Goal: Transaction & Acquisition: Book appointment/travel/reservation

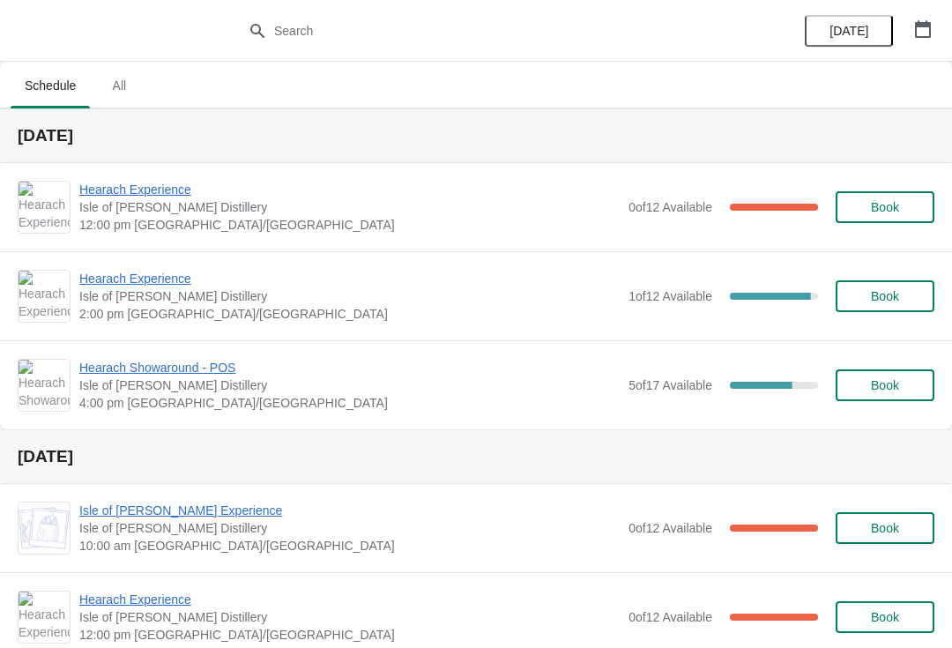
click at [156, 285] on span "Hearach Experience" at bounding box center [349, 279] width 541 height 18
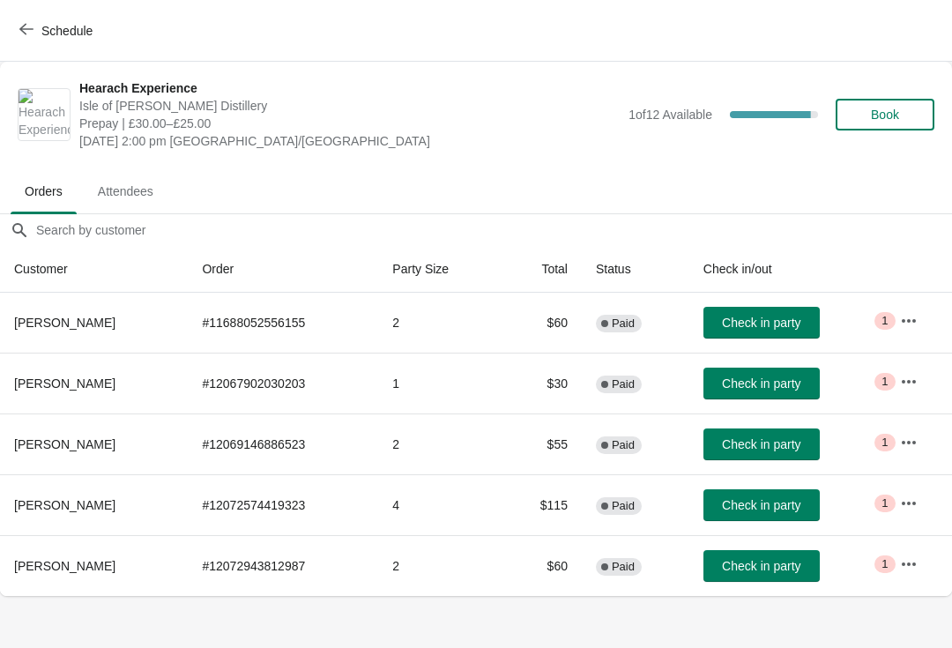
click at [885, 102] on button "Book" at bounding box center [885, 115] width 99 height 32
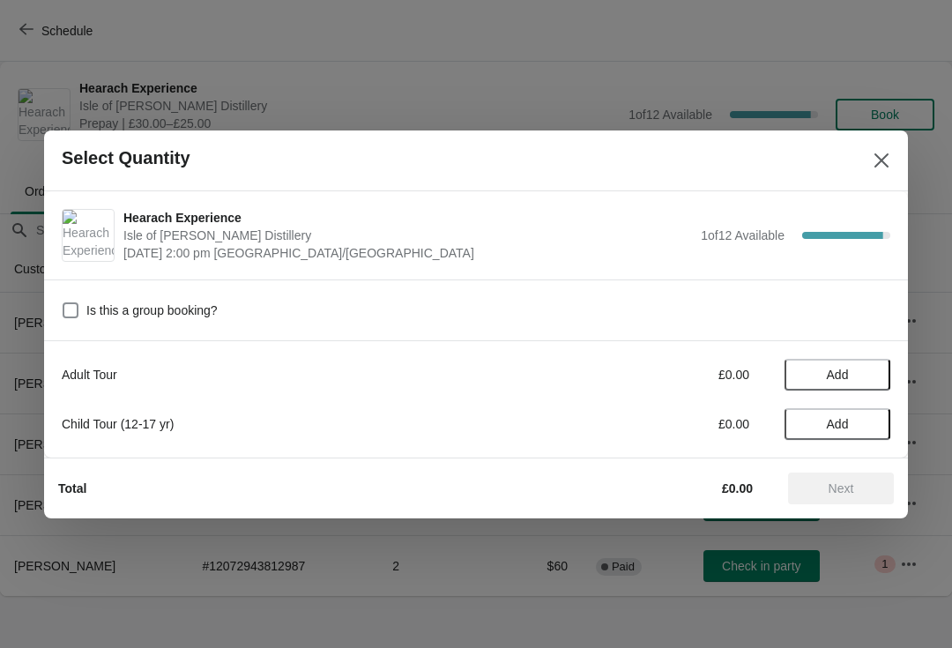
click at [837, 376] on span "Add" at bounding box center [838, 375] width 22 height 14
click at [843, 488] on span "Next" at bounding box center [842, 488] width 26 height 14
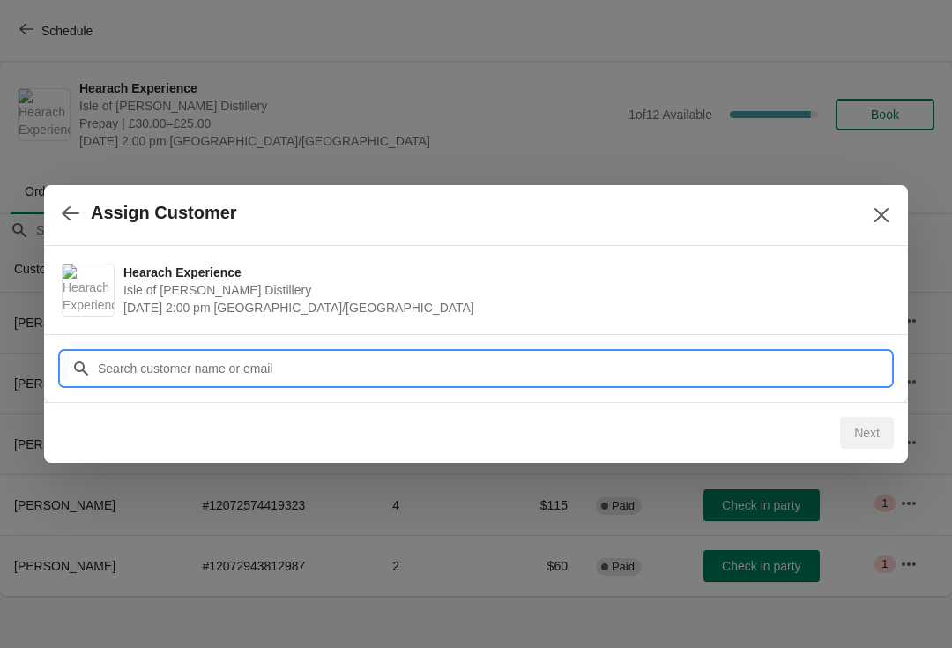
click at [260, 367] on input "Customer" at bounding box center [494, 369] width 794 height 32
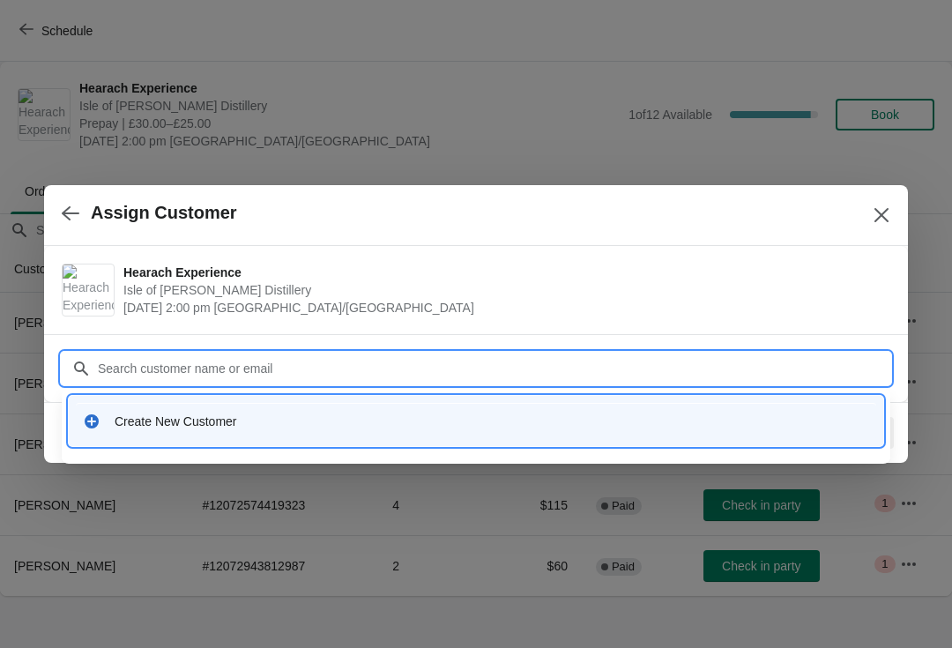
click at [204, 414] on div "Create New Customer" at bounding box center [492, 422] width 755 height 18
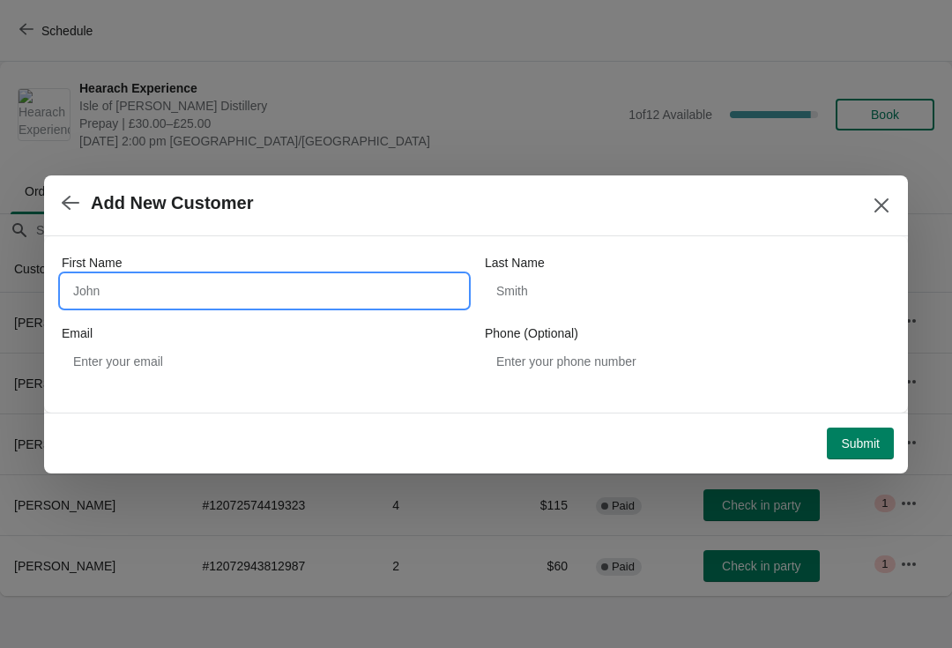
click at [153, 287] on input "First Name" at bounding box center [265, 291] width 406 height 32
type input "[PERSON_NAME]"
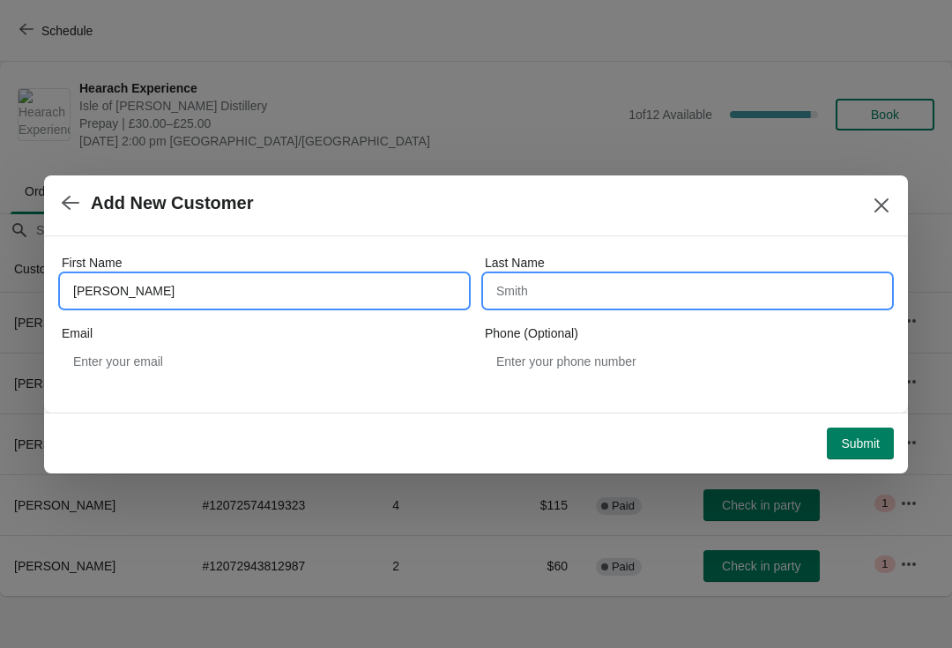
click at [586, 291] on input "Last Name" at bounding box center [688, 291] width 406 height 32
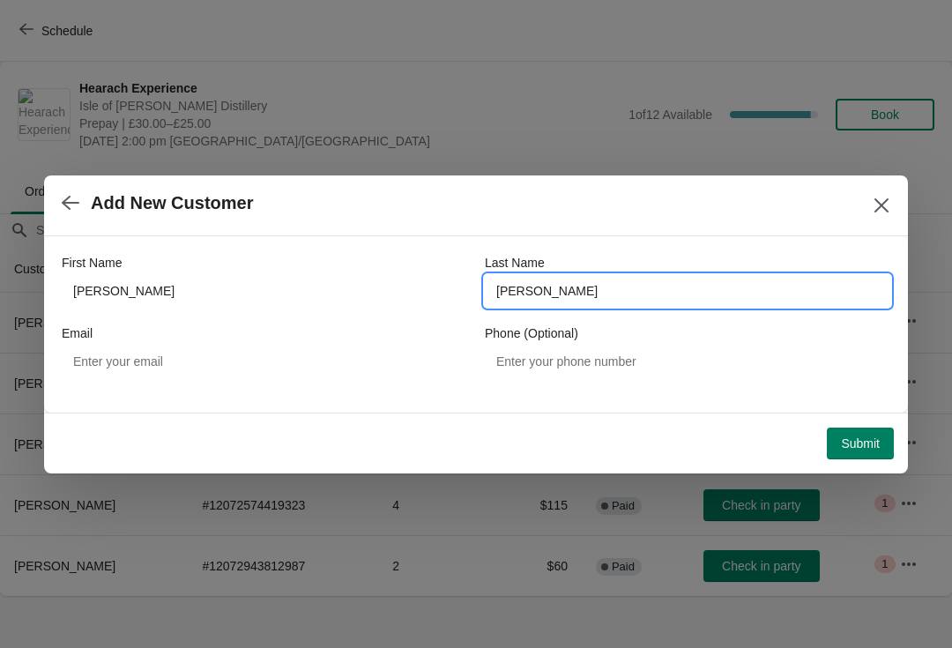
type input "[PERSON_NAME]"
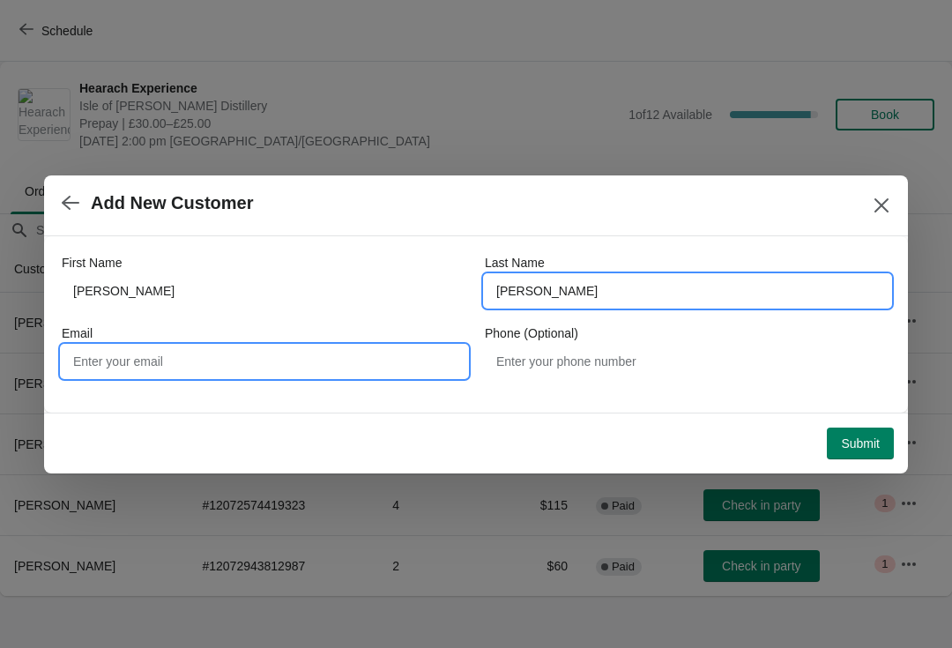
click at [127, 355] on input "Email" at bounding box center [265, 362] width 406 height 32
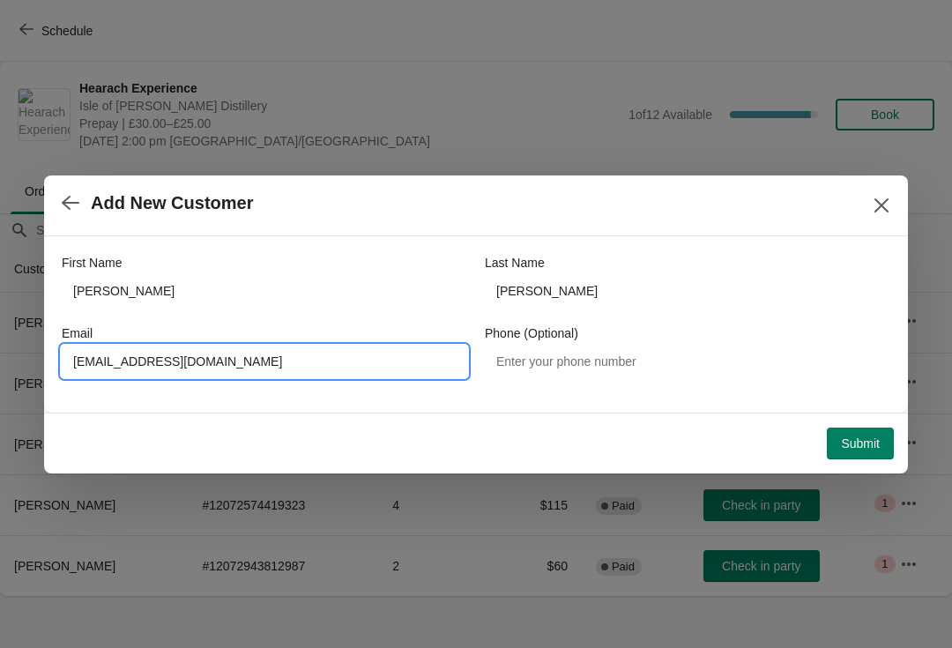
type input "[EMAIL_ADDRESS][DOMAIN_NAME]"
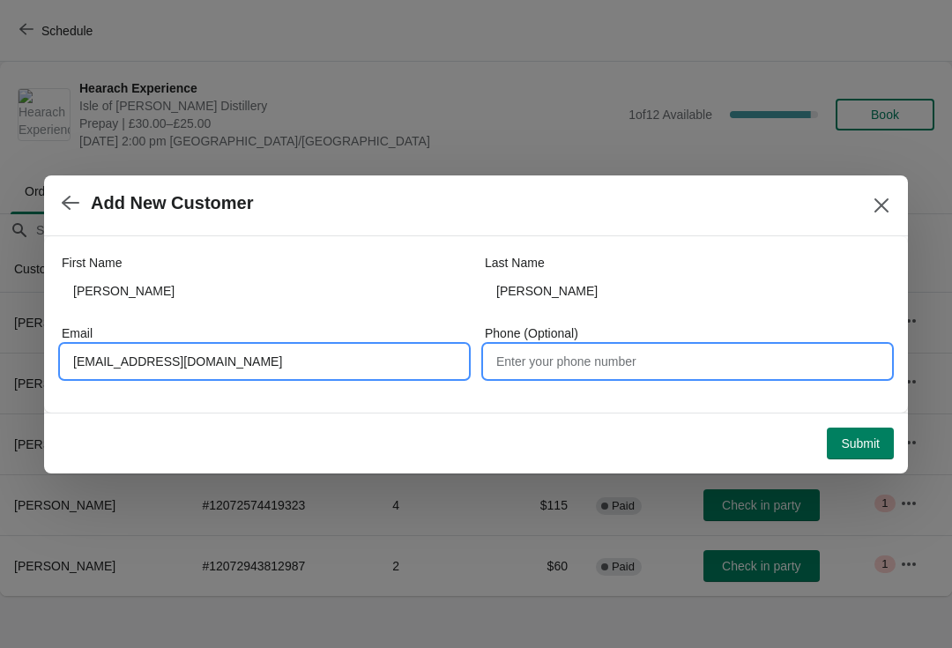
click at [575, 357] on input "Phone (Optional)" at bounding box center [688, 362] width 406 height 32
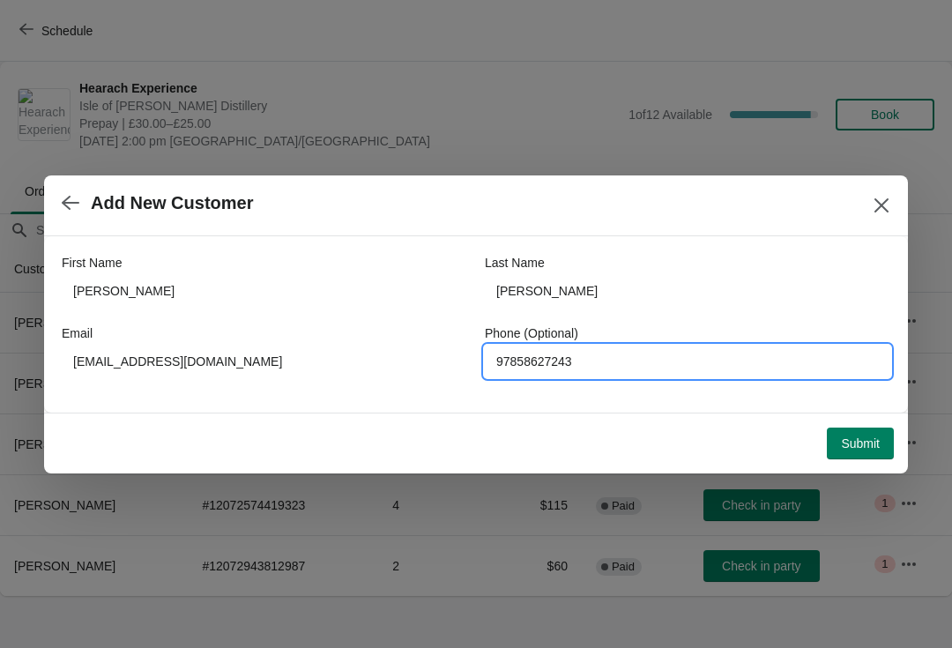
type input "97858627243"
click at [867, 447] on span "Submit" at bounding box center [860, 444] width 39 height 14
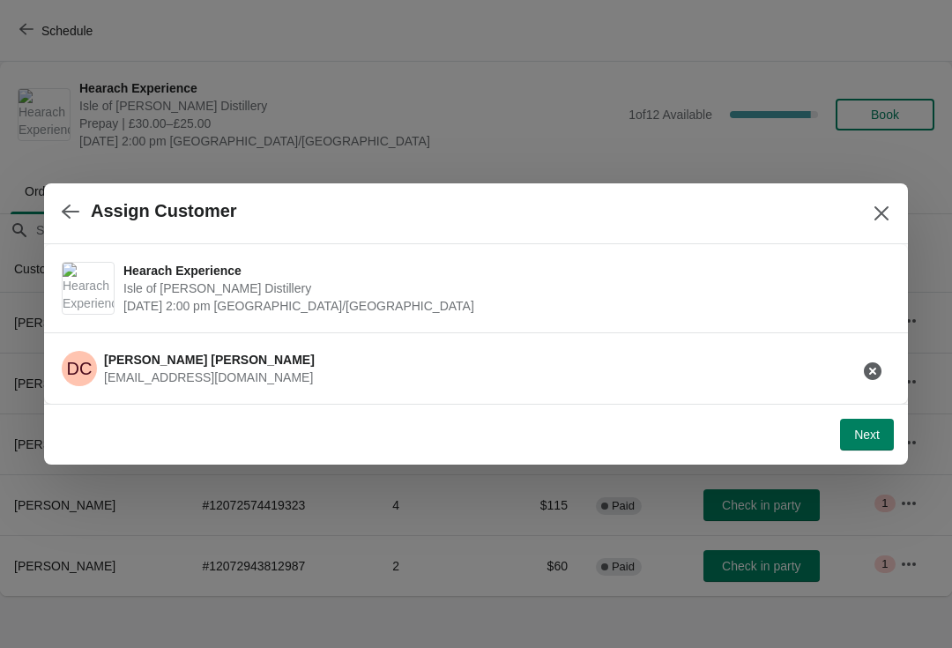
click at [876, 407] on div "Next" at bounding box center [469, 428] width 850 height 46
click at [877, 440] on span "Next" at bounding box center [868, 435] width 26 height 14
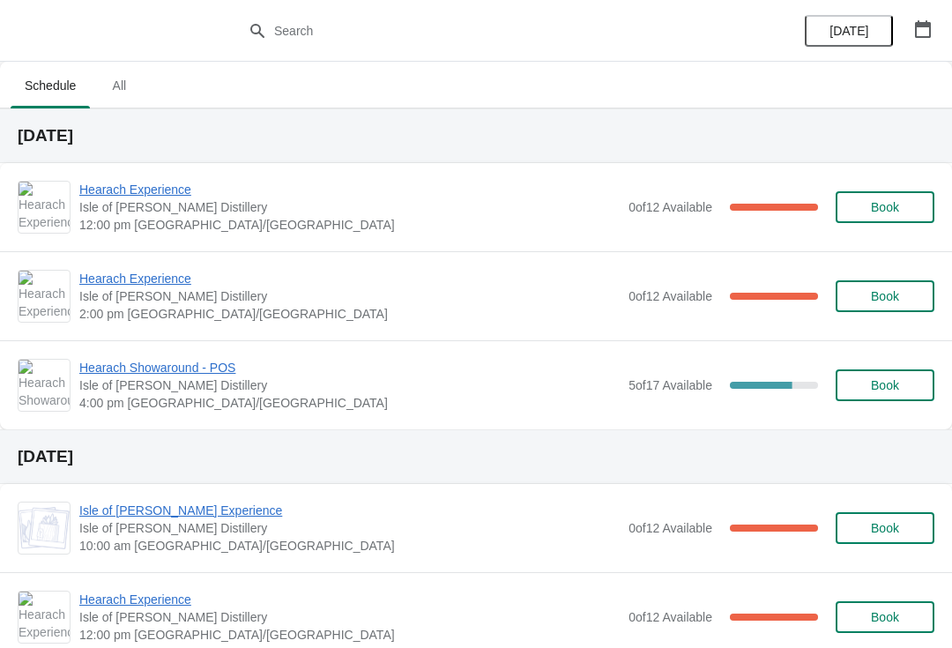
click at [133, 191] on span "Hearach Experience" at bounding box center [349, 190] width 541 height 18
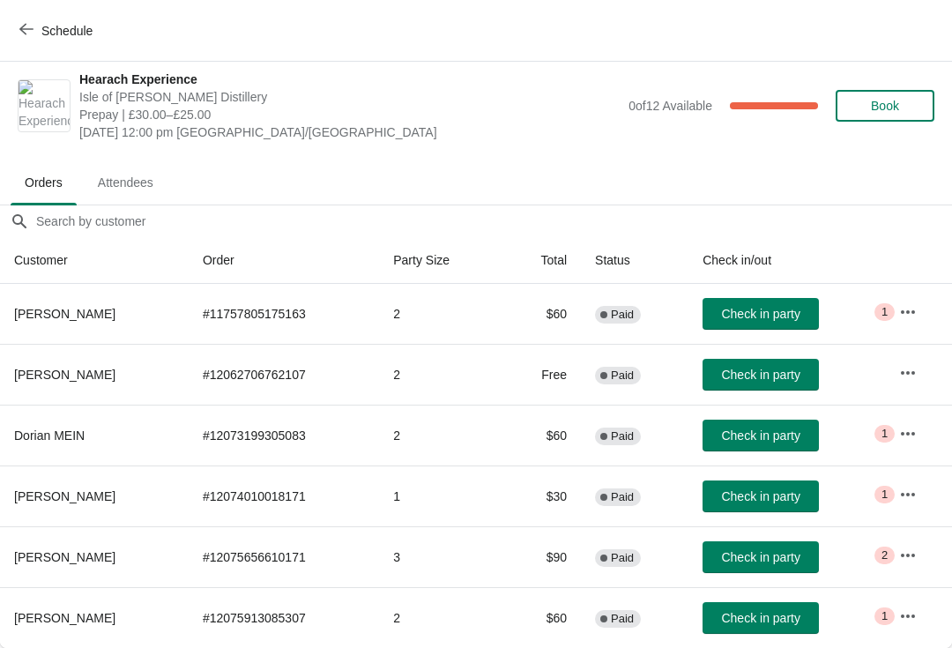
scroll to position [9, 0]
click at [786, 493] on span "Check in party" at bounding box center [760, 496] width 78 height 14
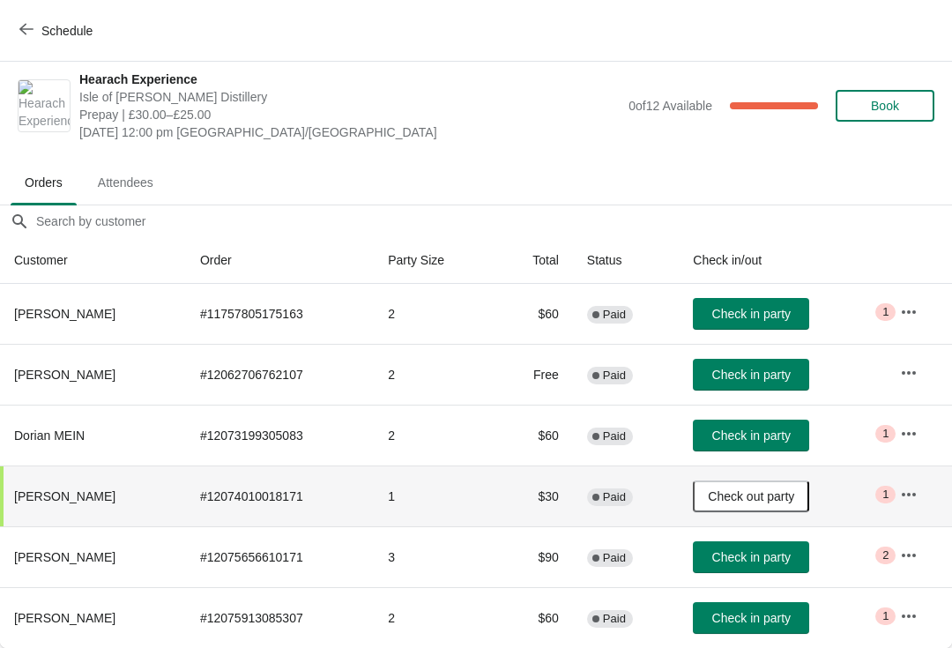
click at [780, 373] on span "Check in party" at bounding box center [752, 375] width 78 height 14
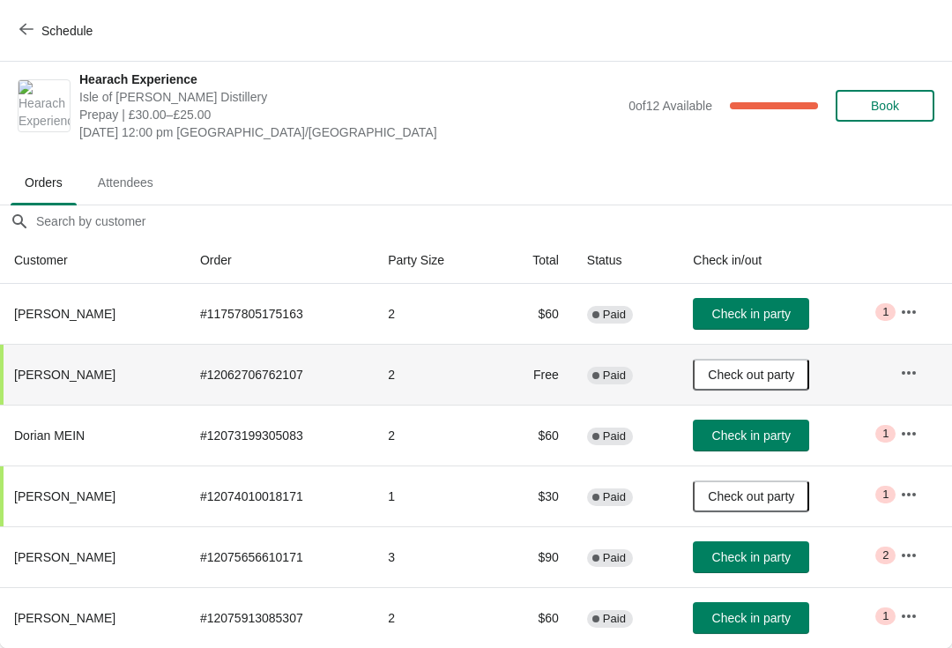
click at [791, 554] on span "Check in party" at bounding box center [752, 557] width 78 height 14
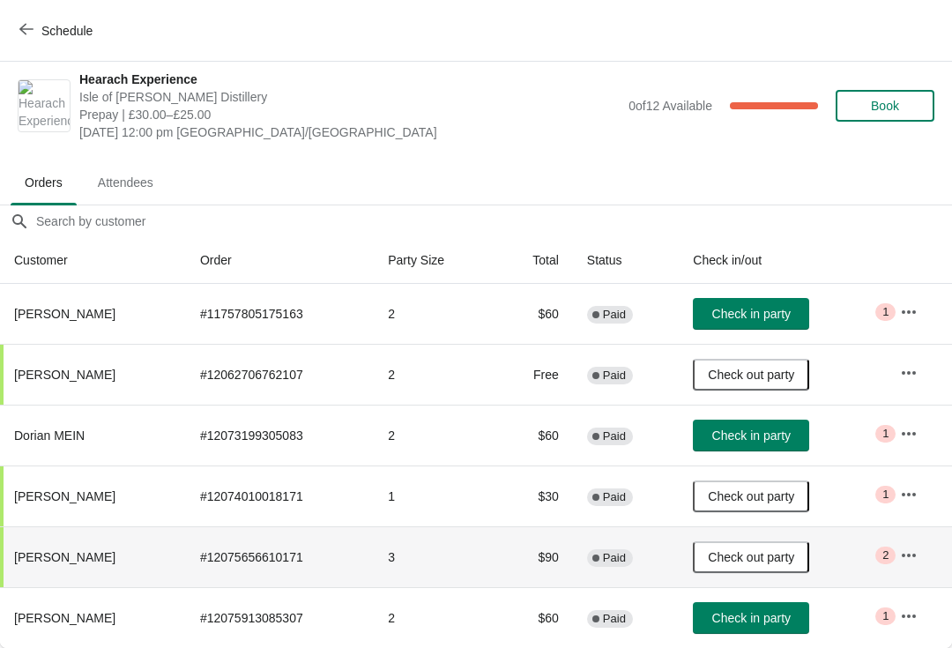
click at [765, 437] on span "Check in party" at bounding box center [752, 436] width 78 height 14
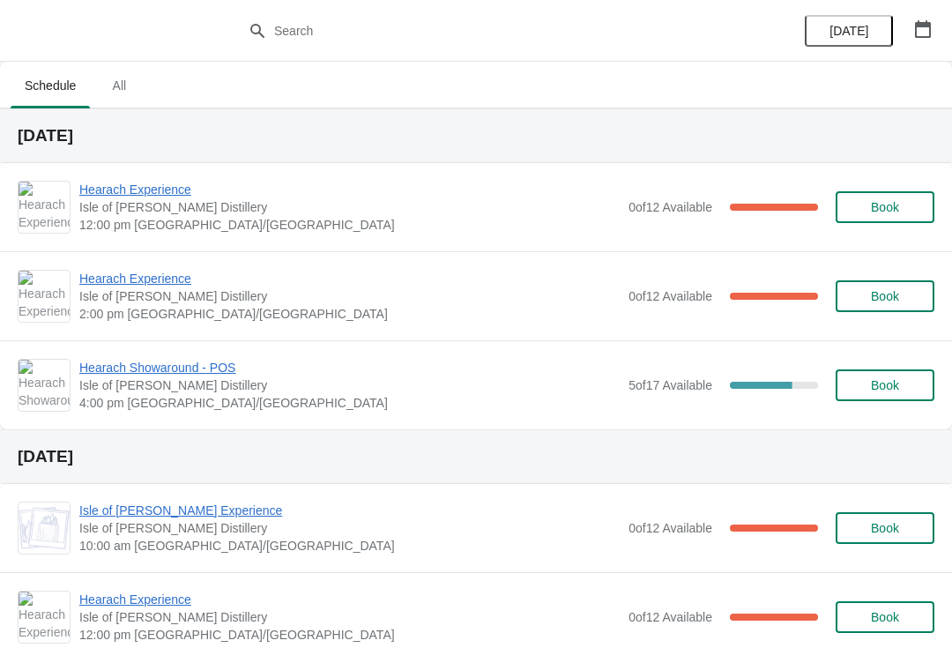
click at [97, 196] on span "Hearach Experience" at bounding box center [349, 190] width 541 height 18
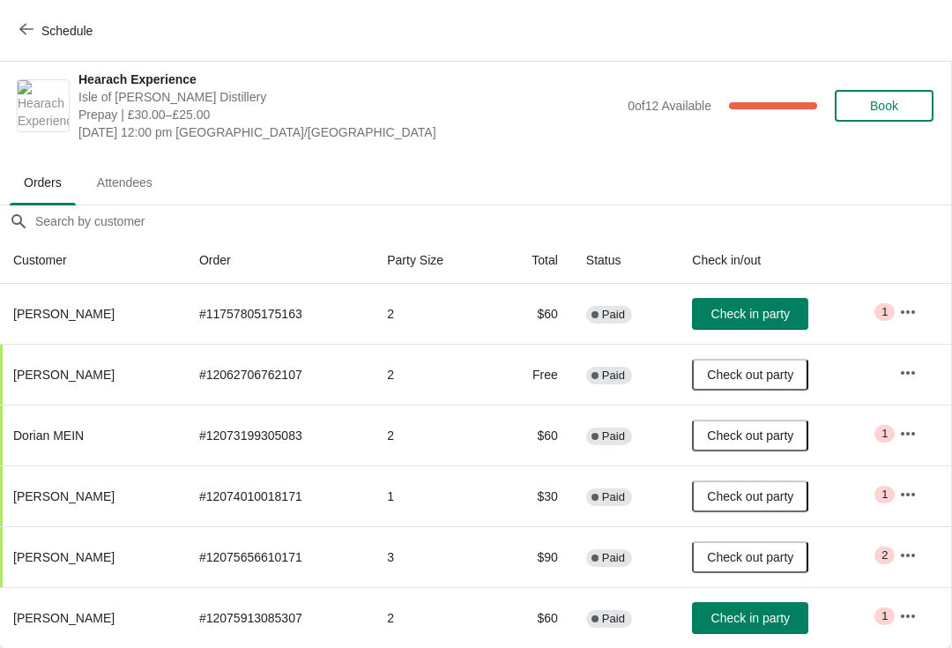
scroll to position [9, 1]
click at [792, 633] on button "Check in party" at bounding box center [750, 618] width 116 height 32
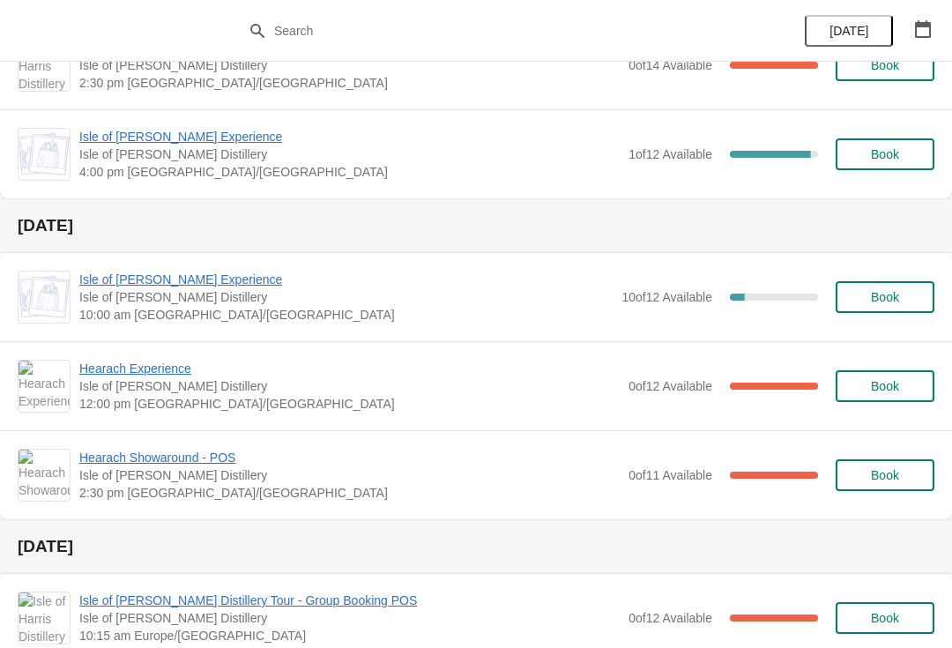
scroll to position [1648, 0]
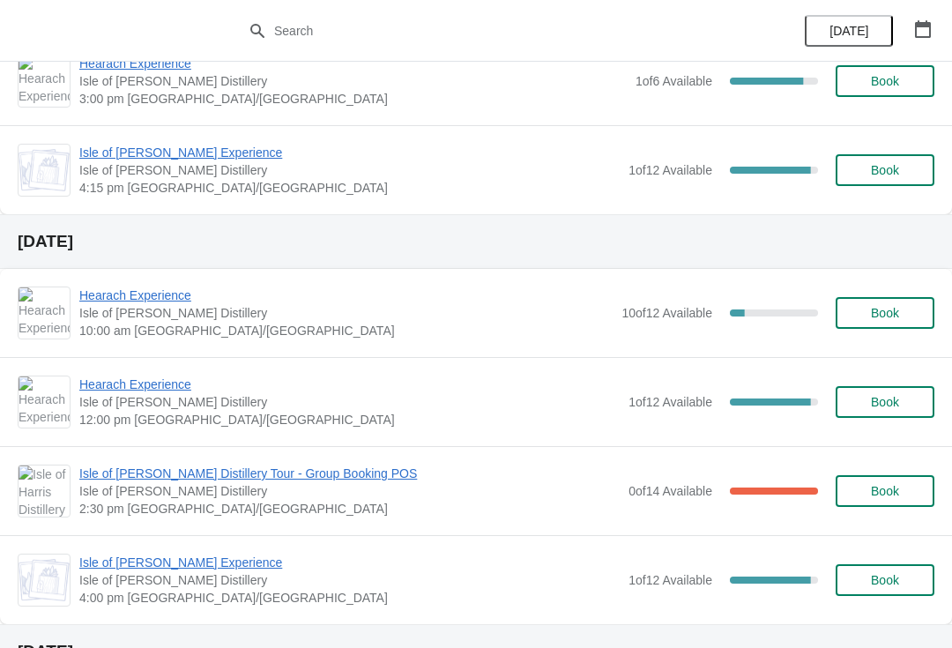
scroll to position [1224, 0]
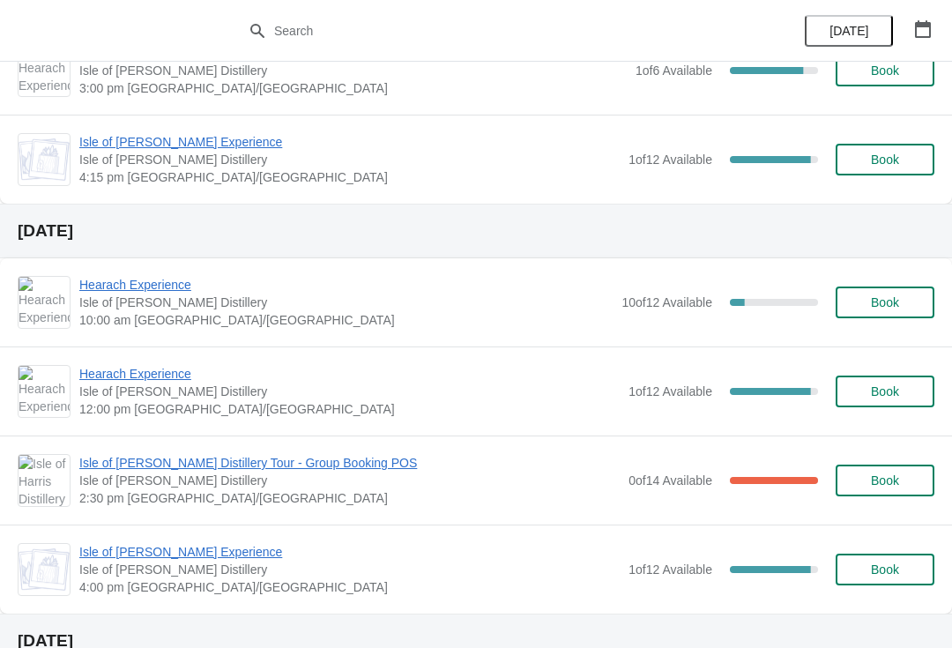
click at [902, 294] on button "Book" at bounding box center [885, 303] width 99 height 32
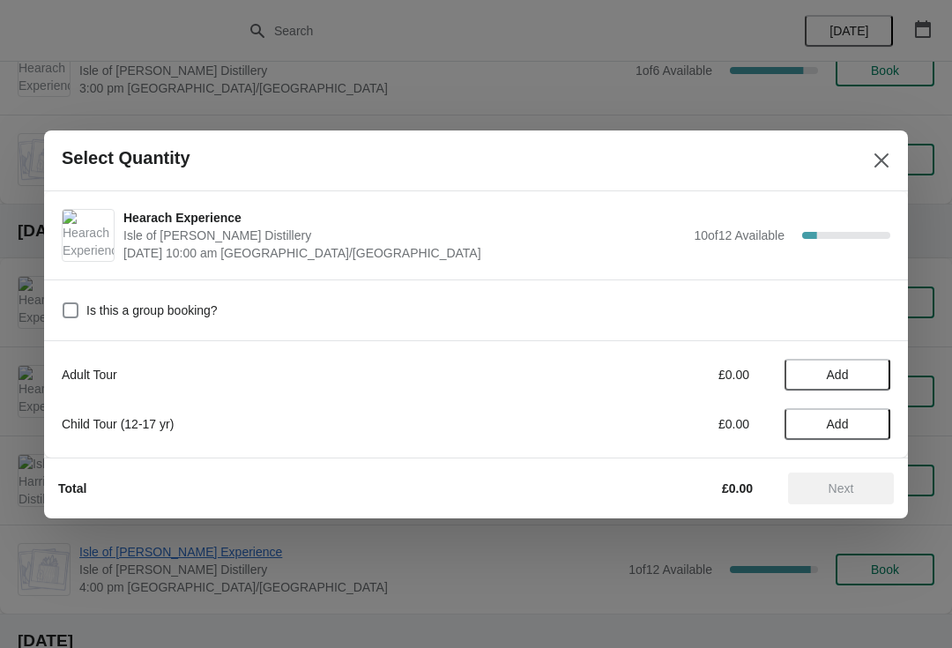
click at [871, 375] on span "Add" at bounding box center [838, 375] width 74 height 14
click at [870, 370] on icon at bounding box center [868, 374] width 19 height 19
click at [843, 483] on span "Next" at bounding box center [842, 488] width 26 height 14
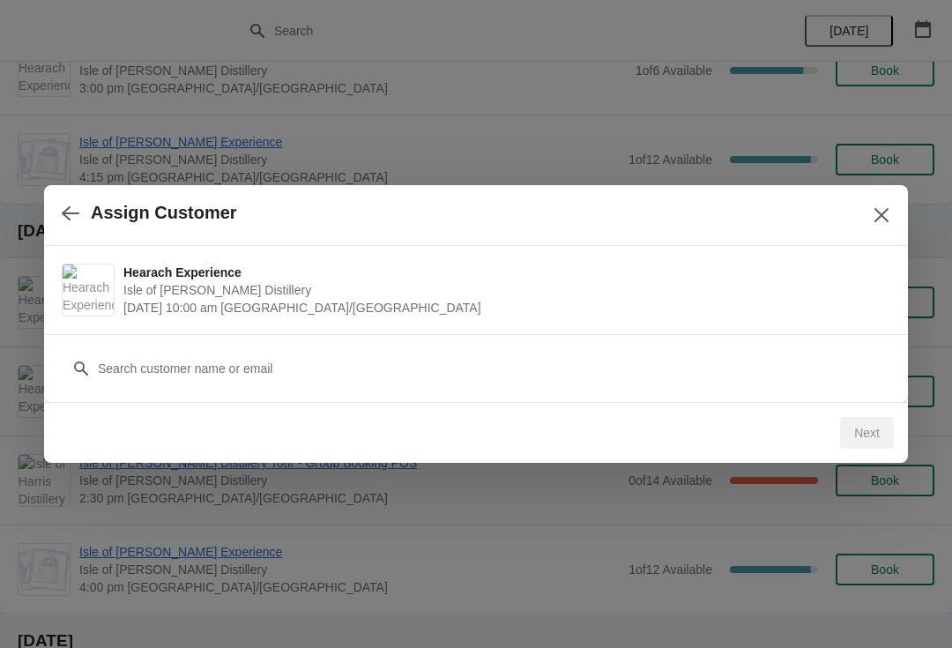
click at [879, 221] on icon "Close" at bounding box center [882, 215] width 18 height 18
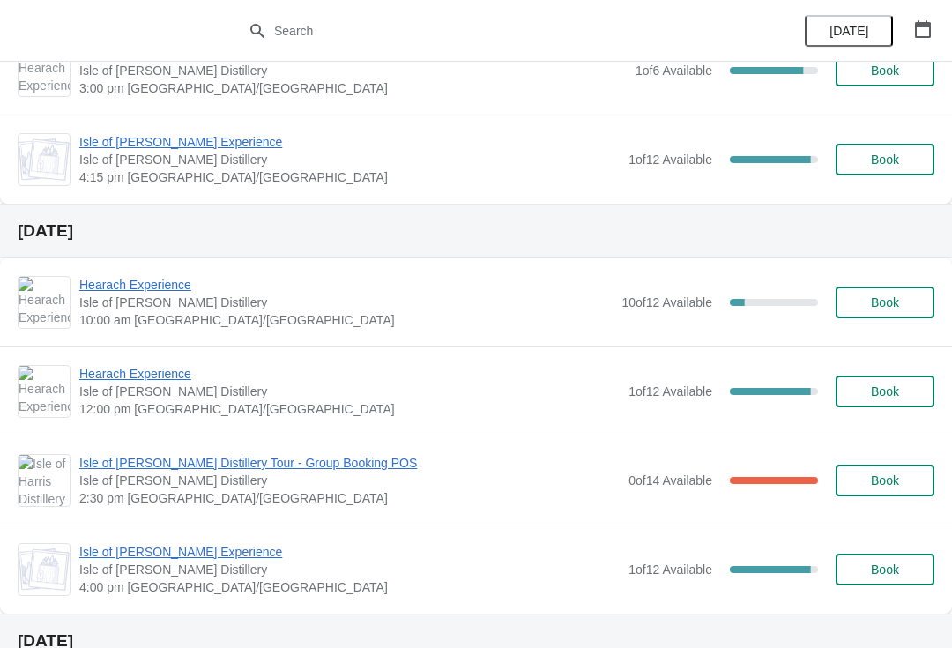
click at [886, 297] on span "Book" at bounding box center [885, 302] width 28 height 14
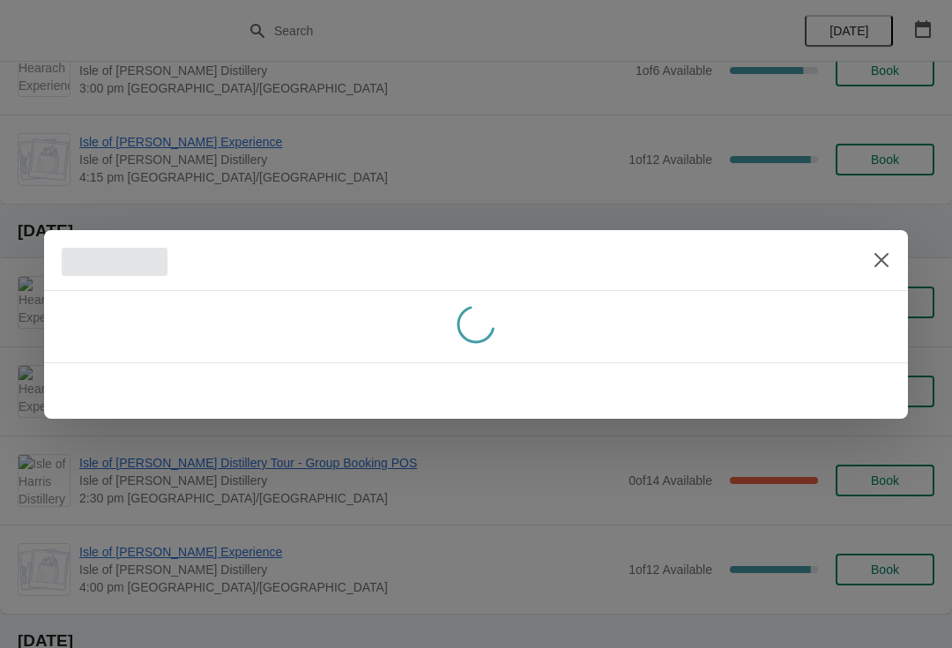
scroll to position [0, 0]
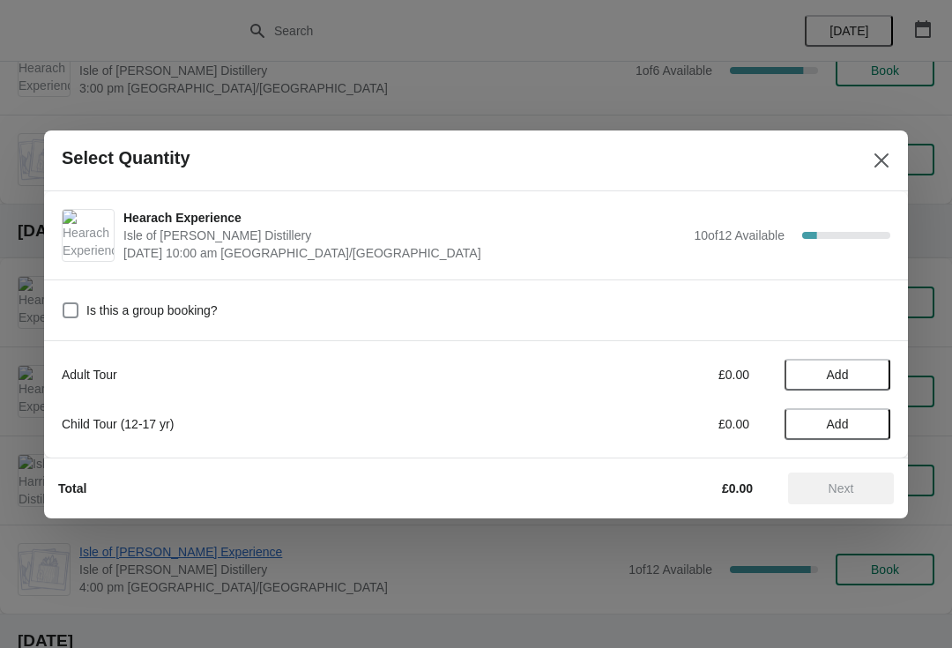
click at [871, 372] on span "Add" at bounding box center [838, 375] width 74 height 14
click at [873, 370] on icon at bounding box center [868, 374] width 19 height 19
click at [871, 371] on icon at bounding box center [868, 374] width 19 height 19
click at [854, 489] on span "Next" at bounding box center [842, 488] width 26 height 14
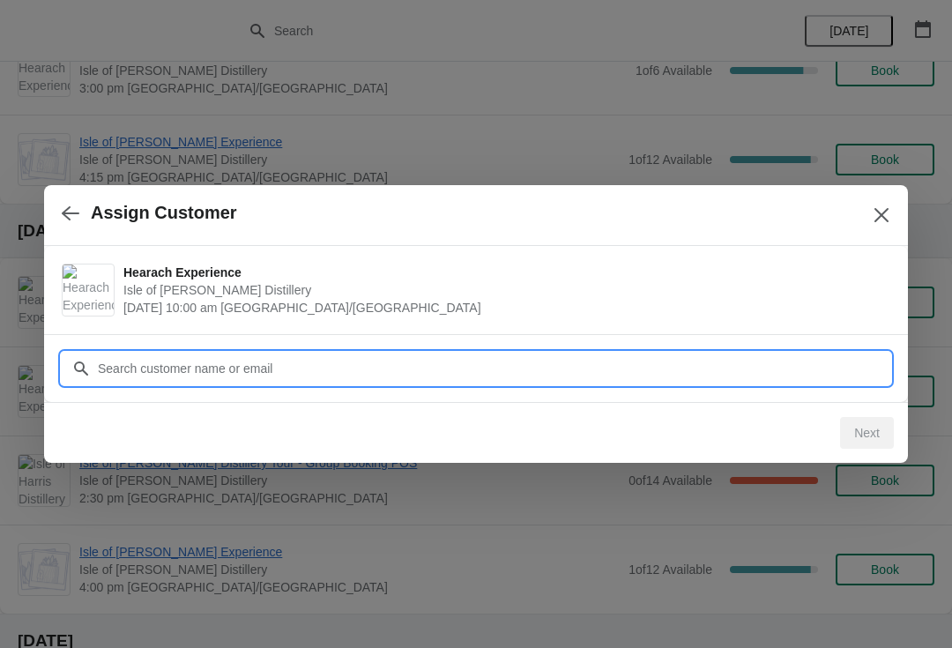
click at [737, 364] on input "Customer" at bounding box center [494, 369] width 794 height 32
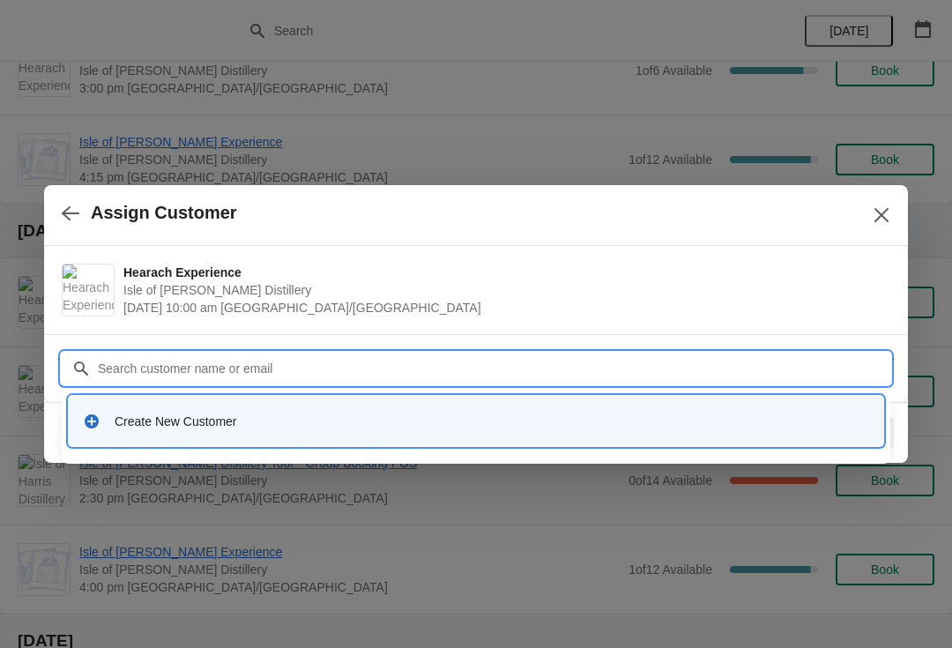
click at [206, 418] on div "Create New Customer" at bounding box center [492, 422] width 755 height 18
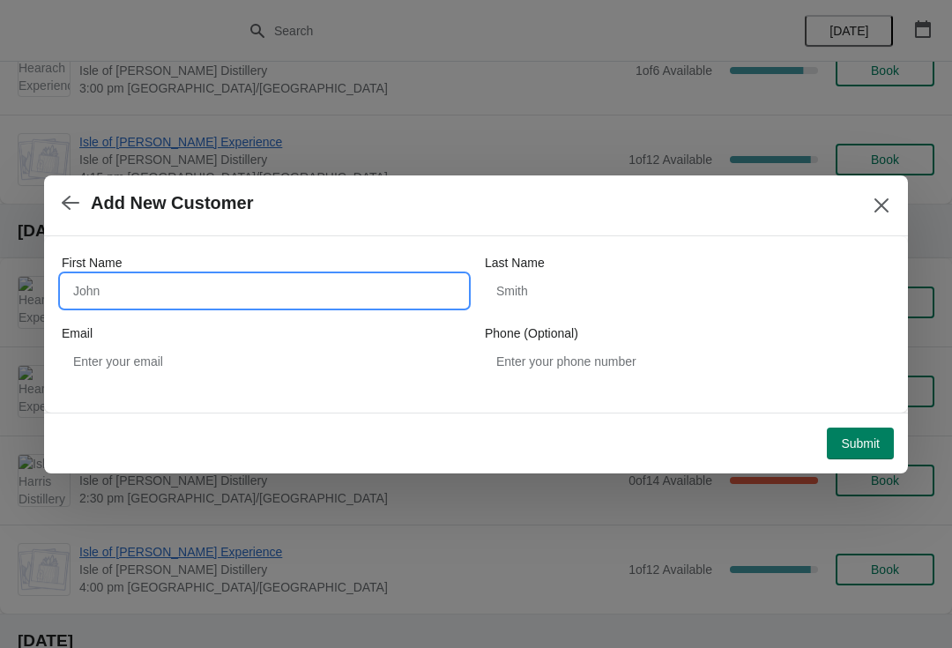
click at [336, 276] on input "First Name" at bounding box center [265, 291] width 406 height 32
type input "Scott"
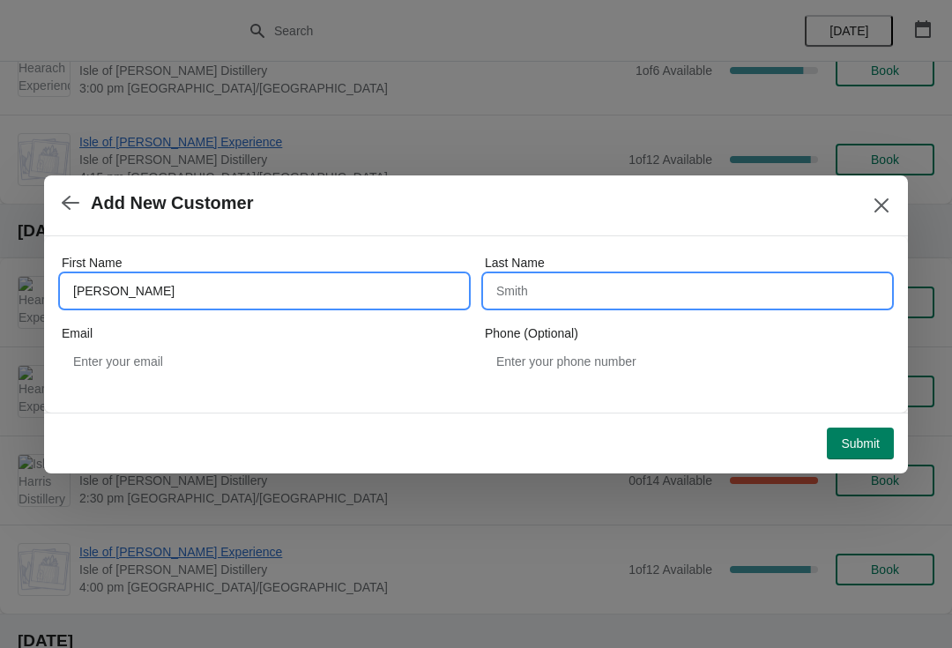
click at [602, 289] on input "Last Name" at bounding box center [688, 291] width 406 height 32
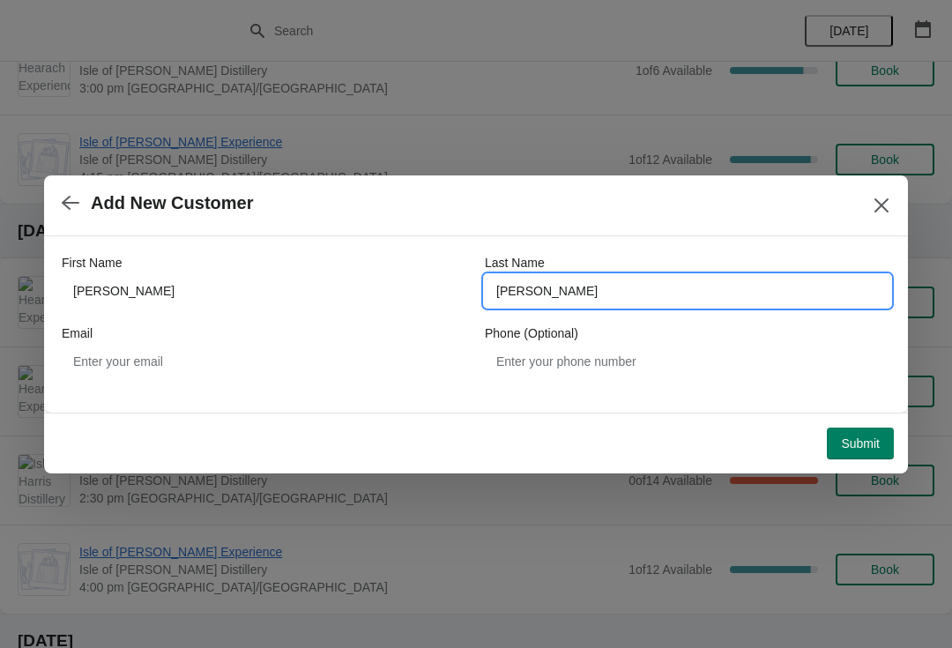
type input "Lightbody"
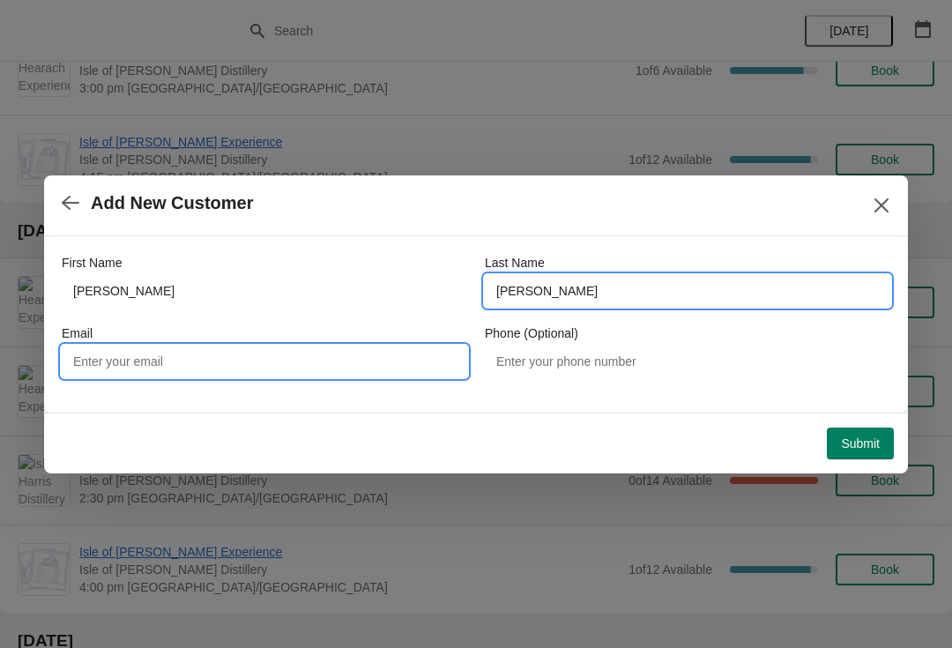
click at [318, 358] on input "Email" at bounding box center [265, 362] width 406 height 32
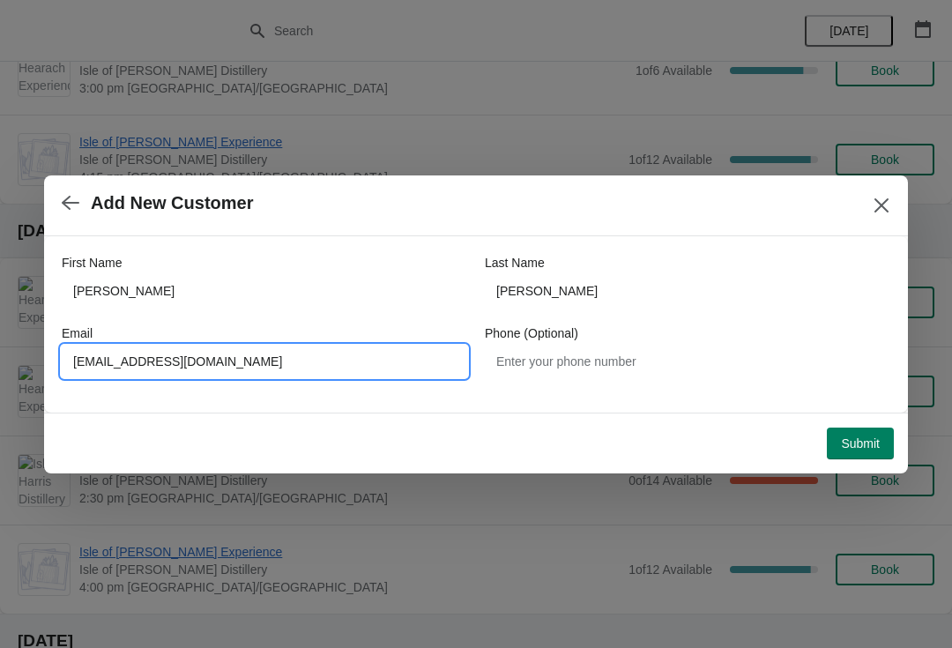
type input "scottlightbody@icloud.com"
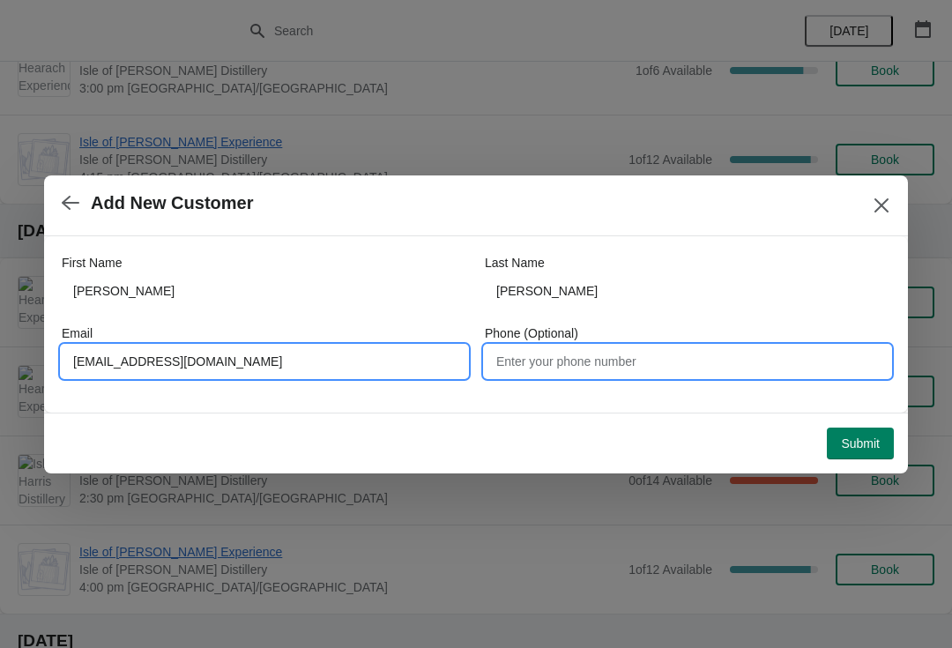
click at [698, 368] on input "Phone (Optional)" at bounding box center [688, 362] width 406 height 32
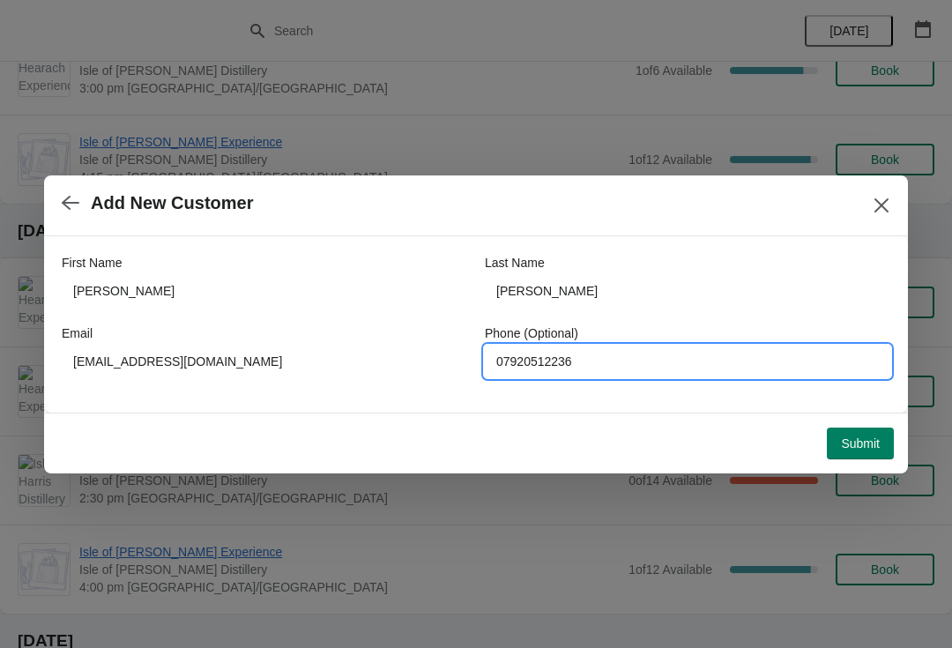
type input "07920512236"
click at [846, 443] on span "Submit" at bounding box center [860, 444] width 39 height 14
